Goal: Information Seeking & Learning: Compare options

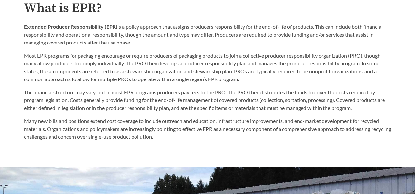
scroll to position [349, 0]
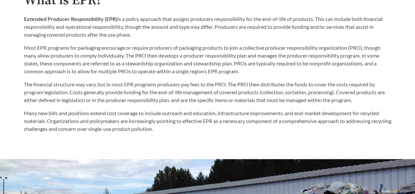
click at [210, 75] on p "Most EPR programs for packaging encourage or require producers of packaging pro…" at bounding box center [207, 59] width 367 height 31
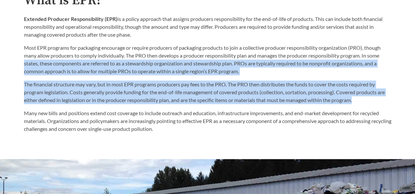
drag, startPoint x: 398, startPoint y: 104, endPoint x: 417, endPoint y: 53, distance: 53.9
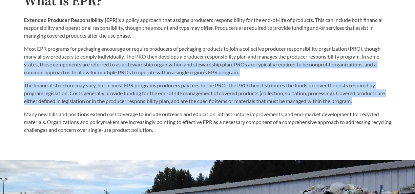
scroll to position [350, 0]
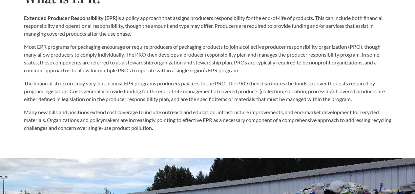
click at [347, 107] on div "The financial structure may vary, but in most EPR programs producers pay fees t…" at bounding box center [207, 106] width 367 height 52
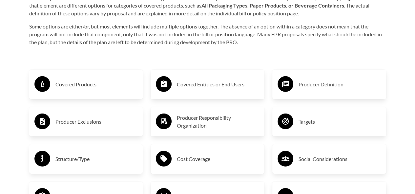
scroll to position [1002, 0]
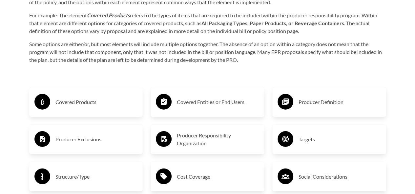
click at [88, 105] on h3 "Covered Products" at bounding box center [96, 102] width 82 height 10
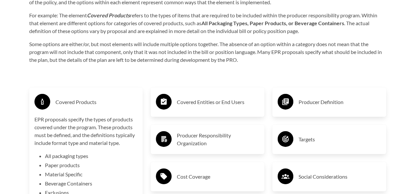
click at [88, 105] on h3 "Covered Products" at bounding box center [96, 102] width 82 height 10
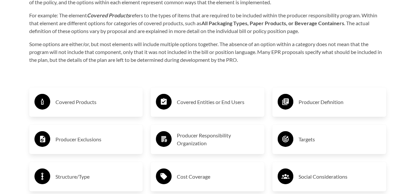
click at [88, 105] on h3 "Covered Products" at bounding box center [96, 102] width 82 height 10
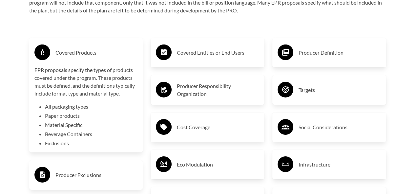
scroll to position [1053, 0]
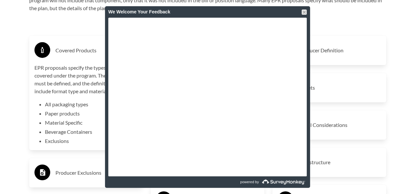
click at [307, 12] on div "We Welcome Your Feedback" at bounding box center [207, 11] width 205 height 11
click at [304, 13] on div at bounding box center [303, 12] width 5 height 5
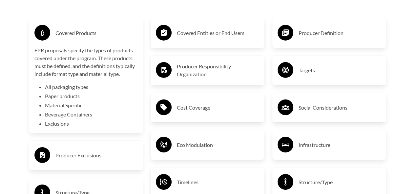
scroll to position [1077, 0]
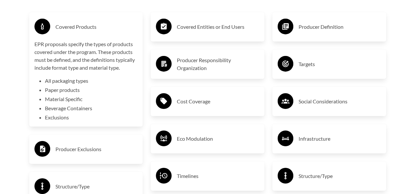
click at [102, 143] on div "Producer Exclusions" at bounding box center [85, 149] width 103 height 19
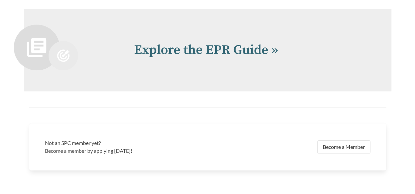
scroll to position [1509, 0]
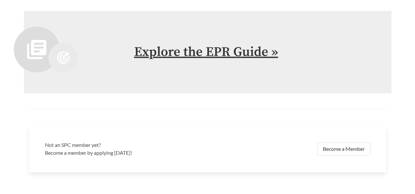
click at [246, 57] on link "Explore the EPR Guide »" at bounding box center [206, 52] width 144 height 16
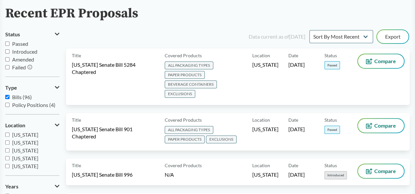
scroll to position [48, 0]
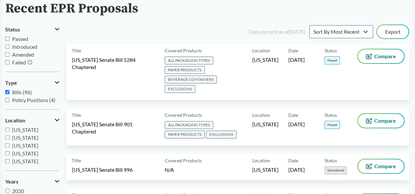
click at [5, 36] on label "Passed" at bounding box center [32, 39] width 54 height 8
click at [5, 37] on input "Passed" at bounding box center [7, 39] width 4 height 4
checkbox input "true"
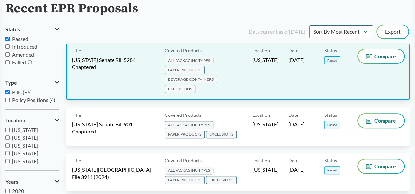
click at [113, 60] on span "[US_STATE] Senate Bill 5284 Chaptered" at bounding box center [114, 63] width 85 height 14
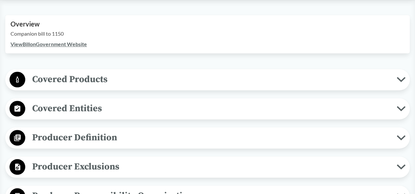
scroll to position [234, 0]
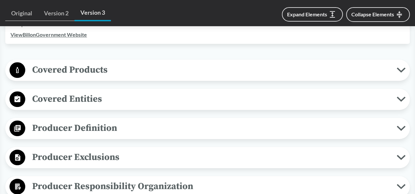
click at [398, 73] on button "Covered Products" at bounding box center [208, 70] width 400 height 17
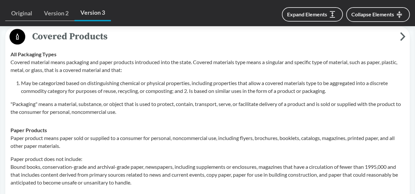
scroll to position [230, 0]
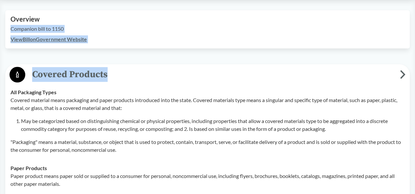
drag, startPoint x: 376, startPoint y: 51, endPoint x: 359, endPoint y: 15, distance: 39.5
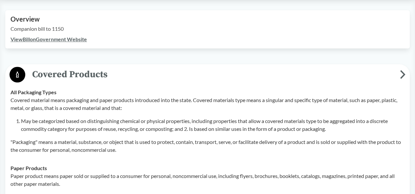
click at [336, 97] on p "Covered material means packaging and paper products introduced into the state. …" at bounding box center [207, 104] width 394 height 16
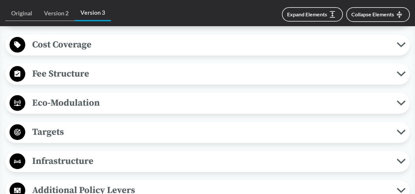
scroll to position [1009, 0]
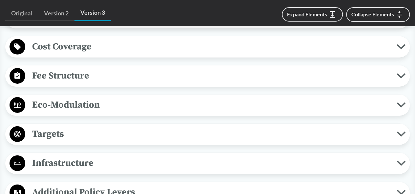
click at [400, 79] on icon at bounding box center [401, 75] width 9 height 5
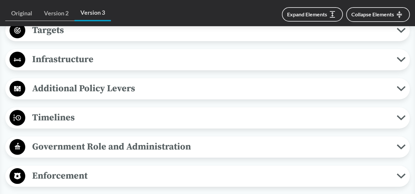
scroll to position [1190, 0]
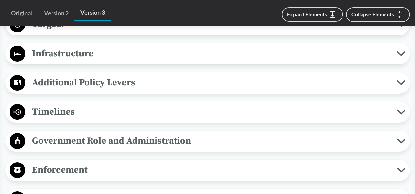
click at [400, 115] on icon at bounding box center [401, 112] width 9 height 5
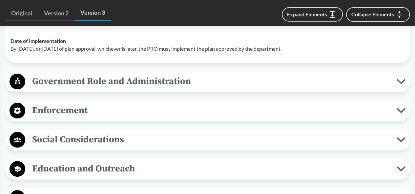
scroll to position [1390, 0]
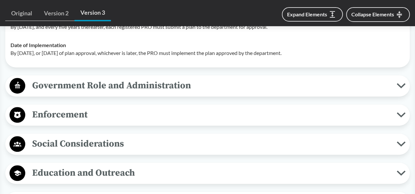
click at [398, 118] on icon at bounding box center [401, 114] width 9 height 5
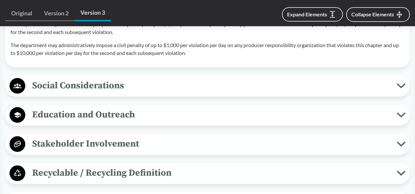
scroll to position [1581, 0]
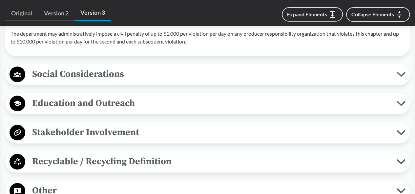
click at [401, 77] on icon at bounding box center [401, 74] width 9 height 5
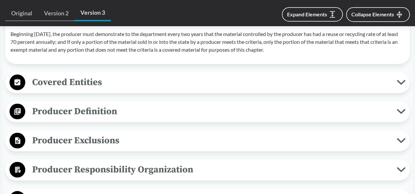
scroll to position [835, 0]
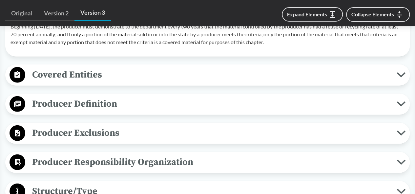
click at [400, 77] on icon at bounding box center [401, 74] width 7 height 3
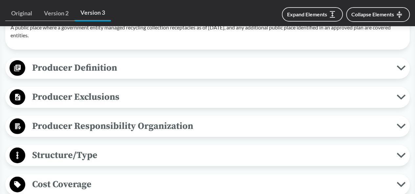
scroll to position [942, 0]
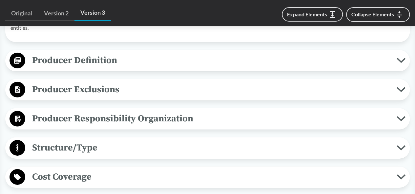
click at [392, 68] on span "Producer Definition" at bounding box center [210, 60] width 371 height 15
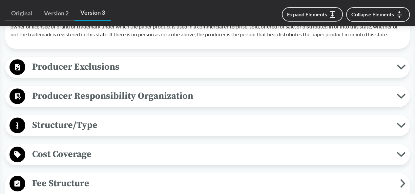
scroll to position [1365, 0]
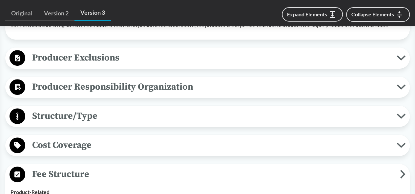
click at [398, 90] on icon at bounding box center [401, 87] width 9 height 5
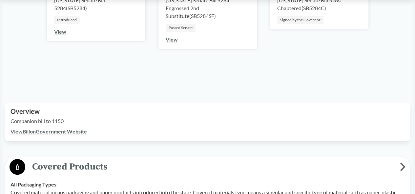
scroll to position [0, 0]
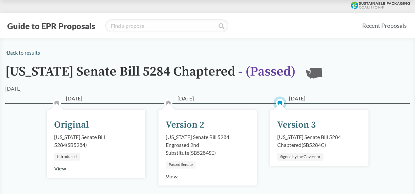
click at [24, 56] on div "‹ Back to results" at bounding box center [207, 53] width 404 height 8
click at [29, 51] on link "‹ Back to results" at bounding box center [22, 53] width 35 height 6
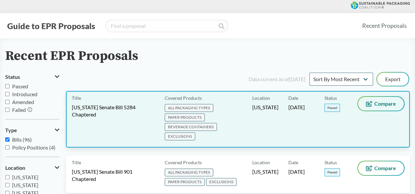
click at [378, 109] on button "Compare" at bounding box center [381, 104] width 46 height 14
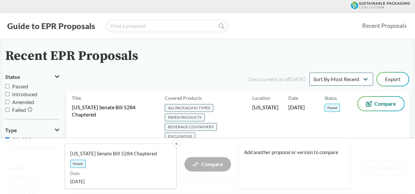
click at [320, 160] on div "Add another proposal or version to compare" at bounding box center [295, 166] width 112 height 45
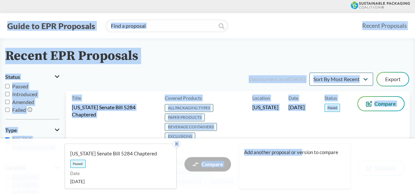
drag, startPoint x: 414, startPoint y: 4, endPoint x: 300, endPoint y: 153, distance: 187.4
click at [215, 162] on div "Compare" at bounding box center [207, 166] width 47 height 18
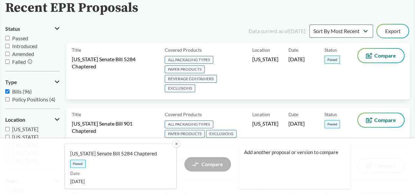
scroll to position [68, 0]
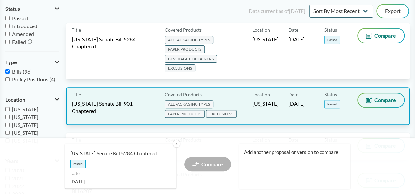
click at [383, 98] on span "Compare" at bounding box center [385, 100] width 22 height 5
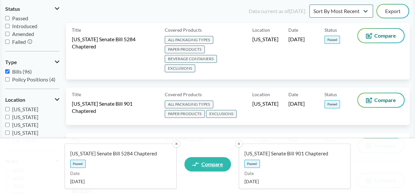
click at [218, 163] on span "Compare" at bounding box center [212, 164] width 22 height 5
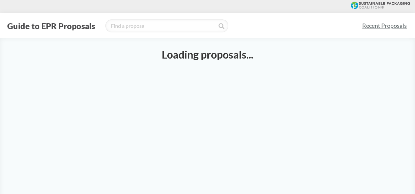
select select "SB5284C"
select select "SB901C"
